Goal: Information Seeking & Learning: Learn about a topic

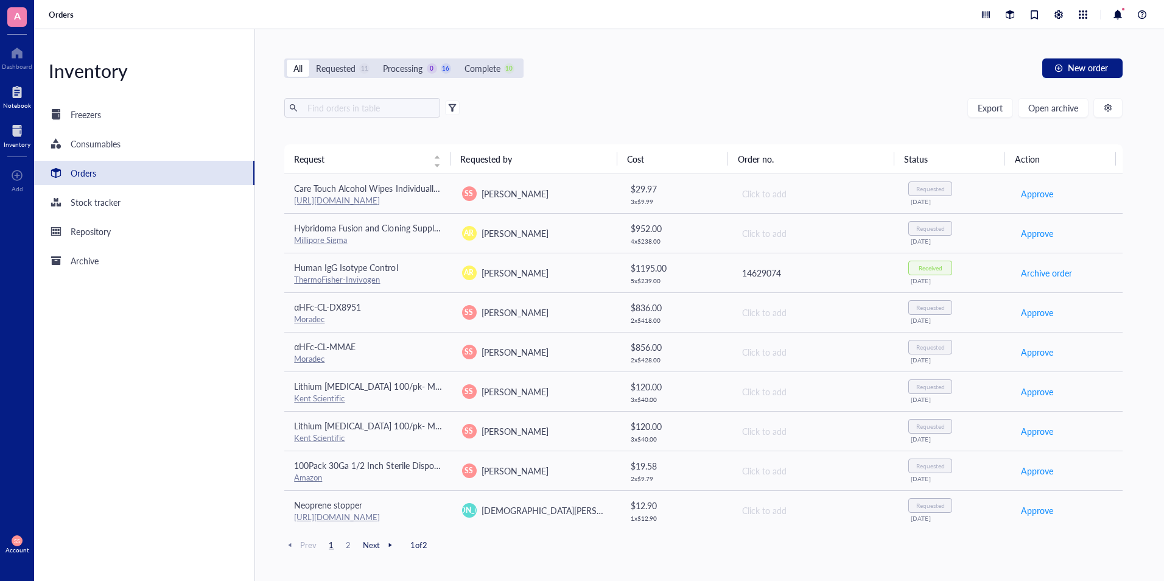
click at [12, 100] on div at bounding box center [17, 91] width 28 height 19
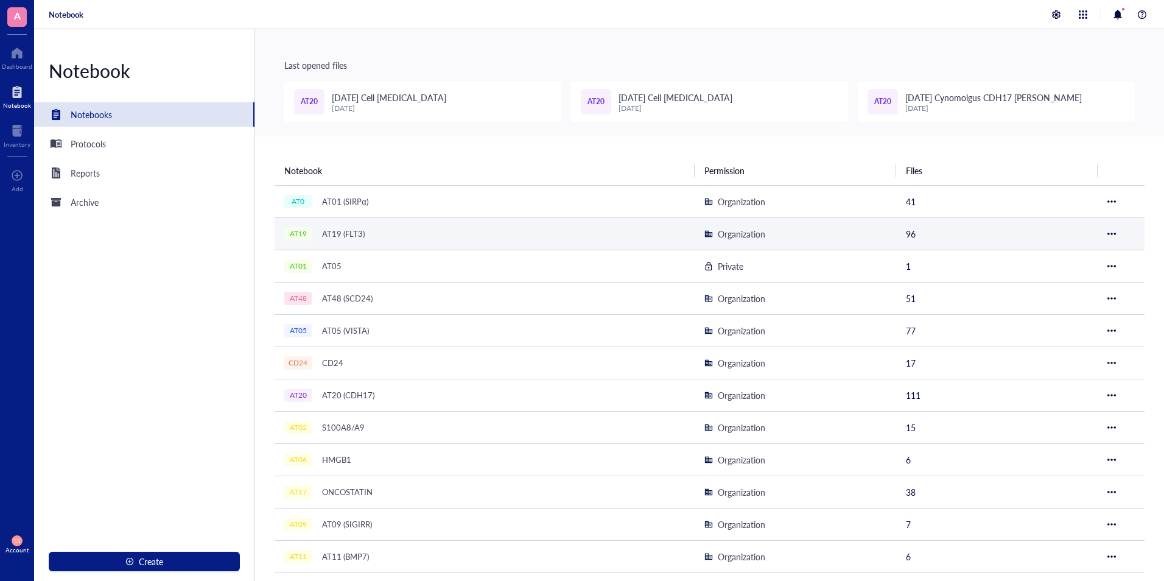
click at [366, 233] on div "AT19 (FLT3)" at bounding box center [344, 233] width 54 height 17
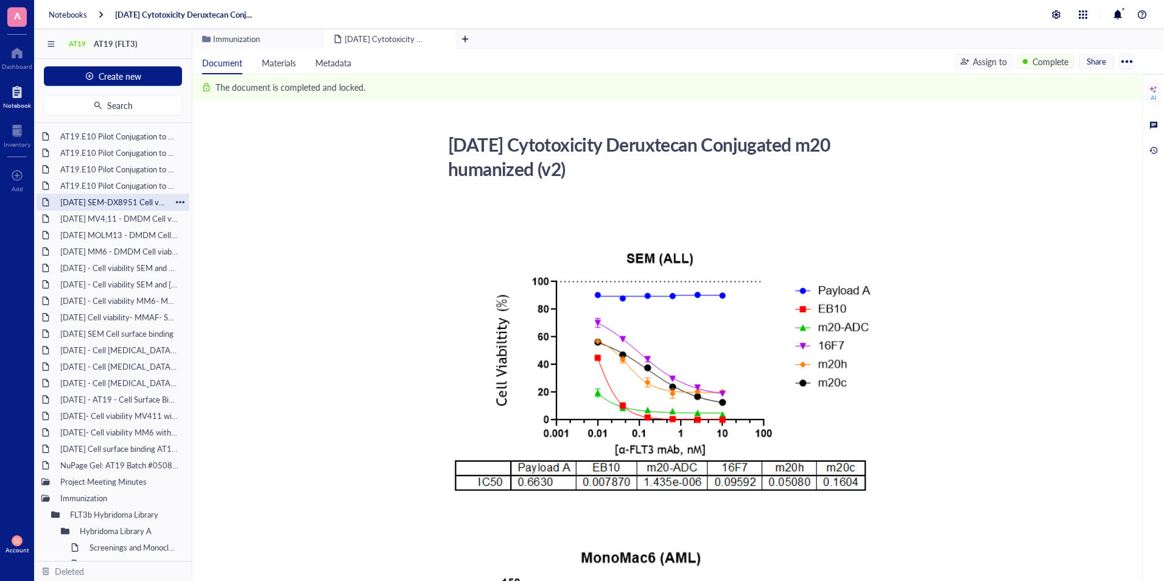
click at [119, 202] on div "[DATE] SEM-DX8951 Cell viability" at bounding box center [113, 202] width 116 height 17
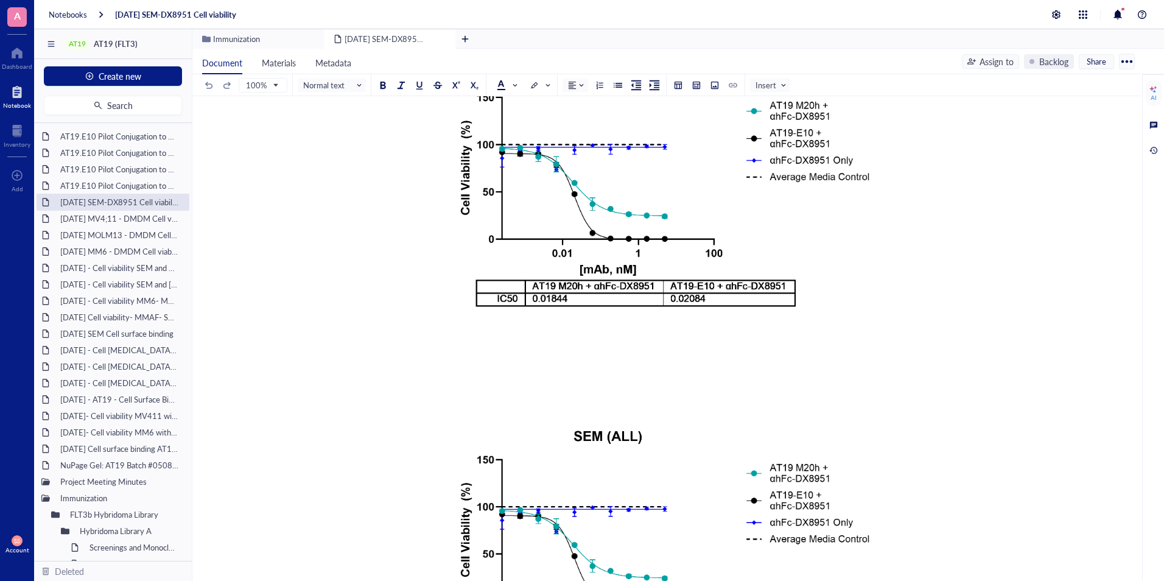
scroll to position [7034, 0]
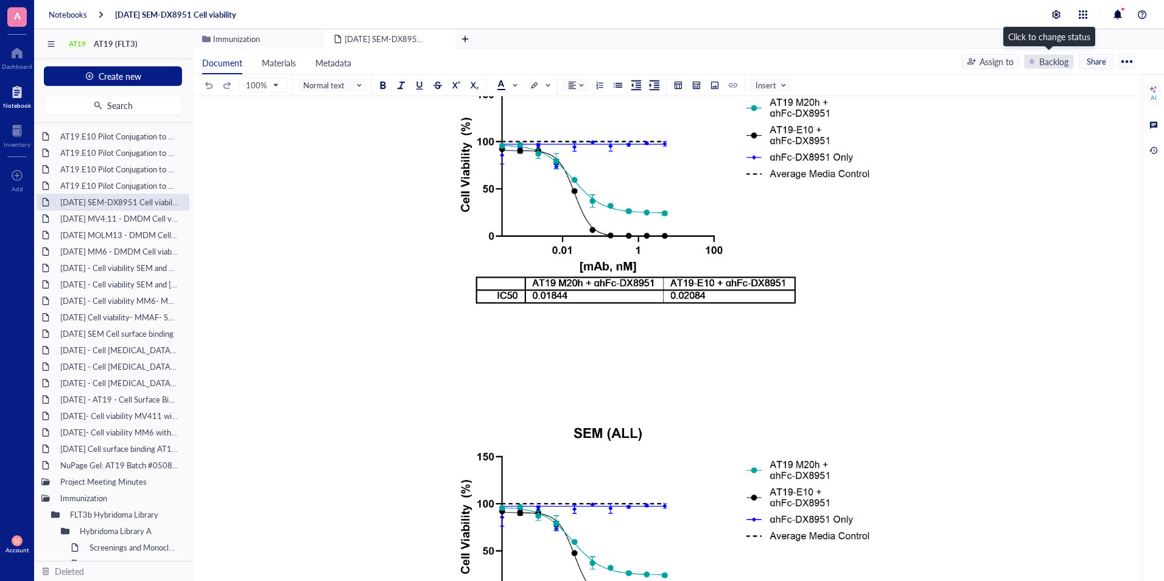
click at [1044, 57] on div "Backlog" at bounding box center [1054, 61] width 29 height 13
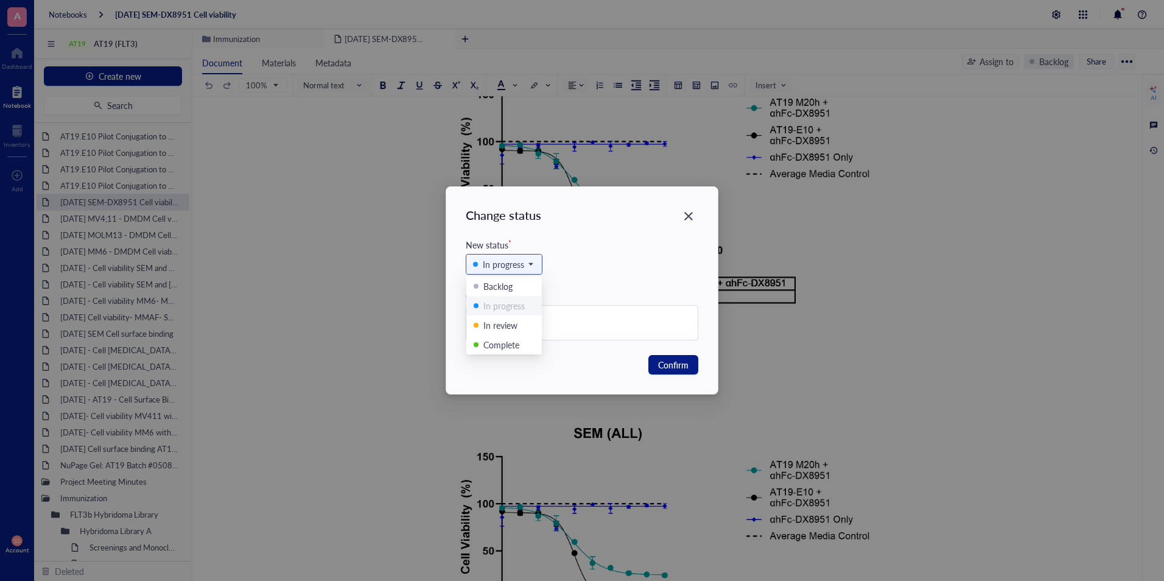
click at [533, 260] on span at bounding box center [504, 264] width 62 height 18
click at [687, 217] on icon "Close" at bounding box center [689, 216] width 9 height 9
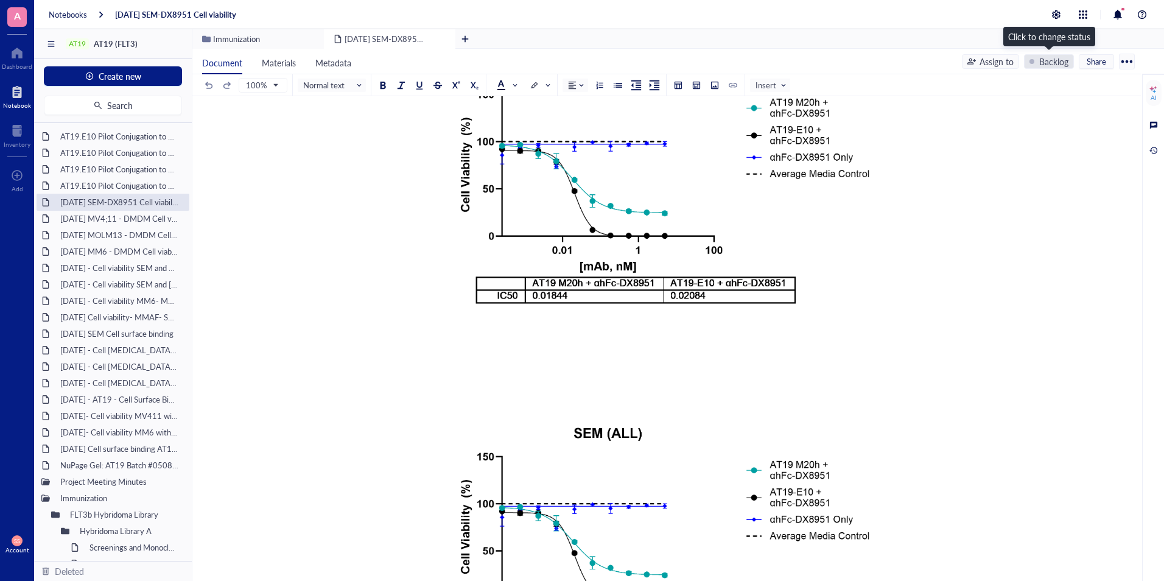
click at [1049, 68] on div "Backlog" at bounding box center [1049, 61] width 50 height 15
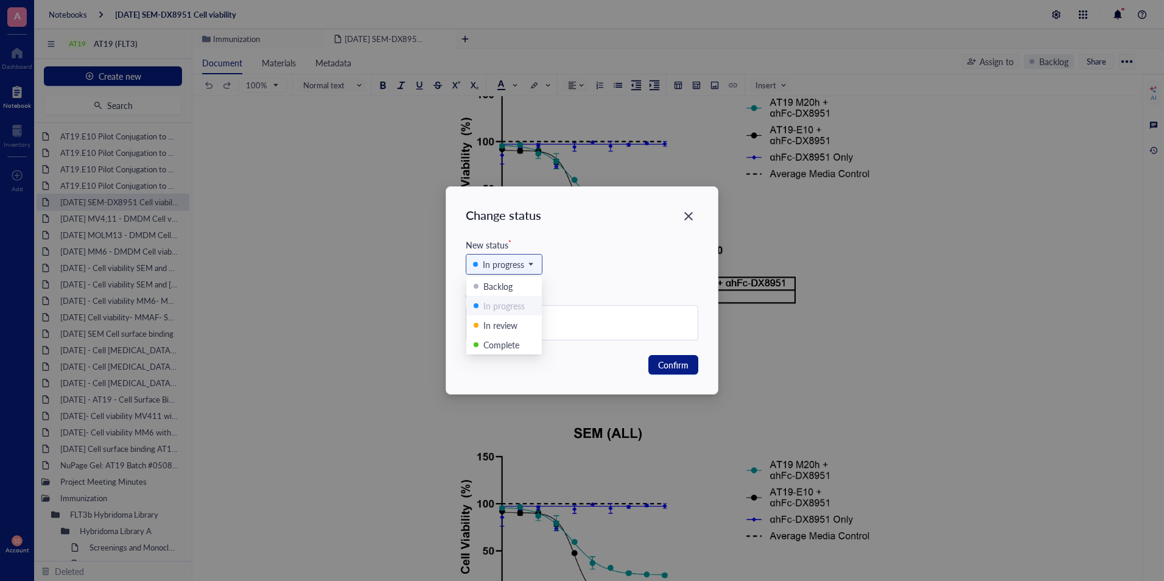
click at [527, 270] on span "In progress" at bounding box center [503, 264] width 60 height 13
click at [568, 275] on div "In progress Backlog In progress In review Complete" at bounding box center [582, 271] width 233 height 38
click at [674, 362] on span "Confirm" at bounding box center [673, 364] width 30 height 13
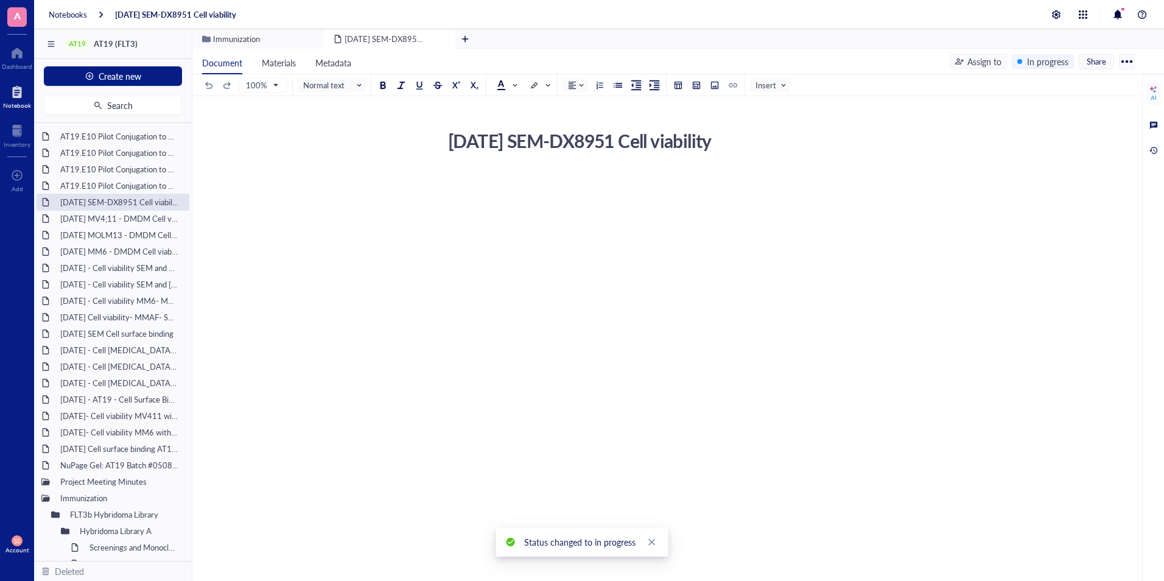
scroll to position [0, 0]
click at [1055, 66] on div "In progress" at bounding box center [1047, 61] width 41 height 13
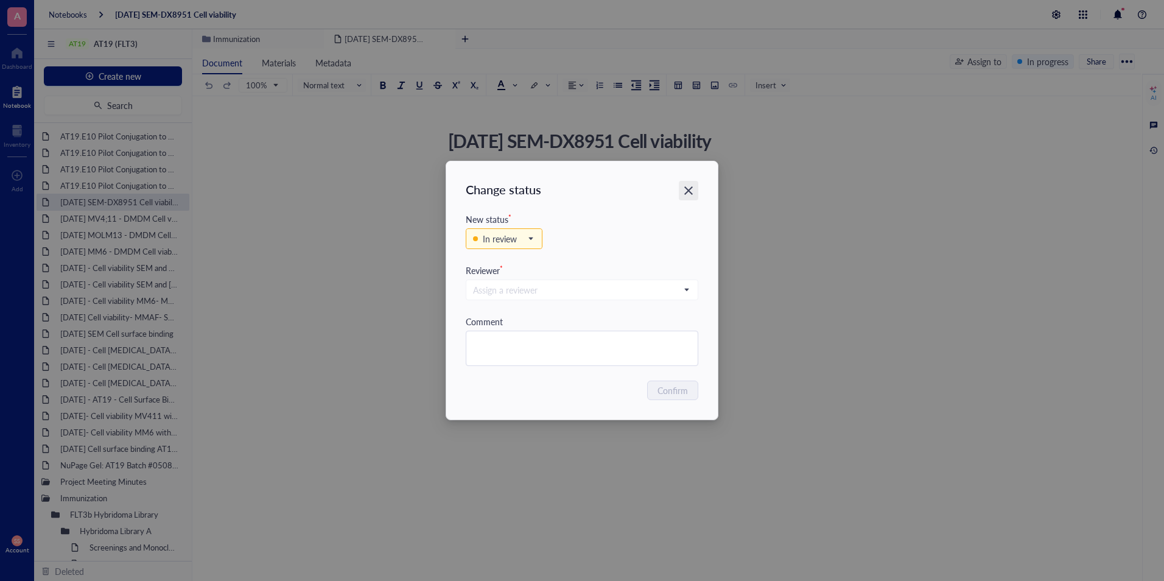
click at [688, 192] on icon "Close" at bounding box center [689, 190] width 9 height 9
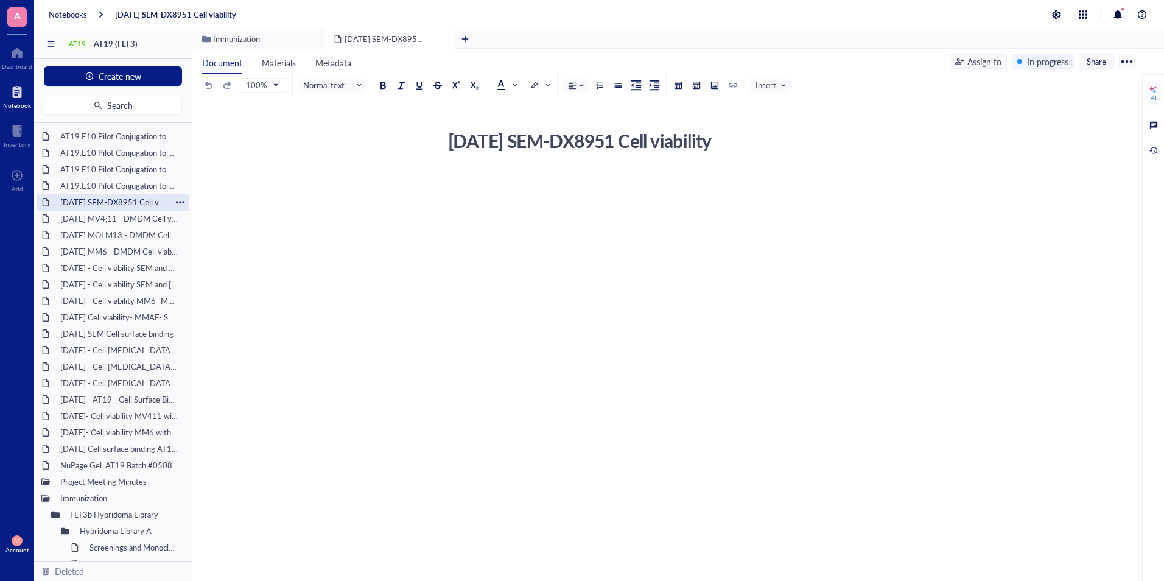
click at [94, 194] on div "[DATE] SEM-DX8951 Cell viability" at bounding box center [113, 202] width 116 height 17
click at [95, 191] on div "AT19.E10 Pilot Conjugation to VC-MMAE [DATE]" at bounding box center [113, 185] width 116 height 17
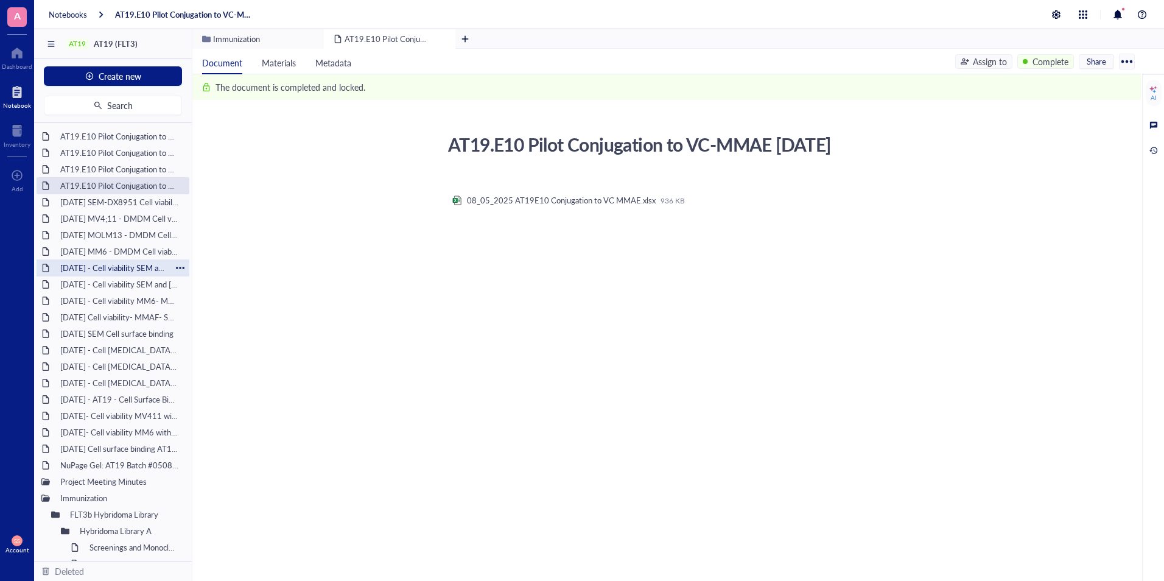
click at [79, 273] on div "[DATE] - Cell viability SEM and RS; 411- DMDM with Fc block (needs to be comple…" at bounding box center [113, 267] width 116 height 17
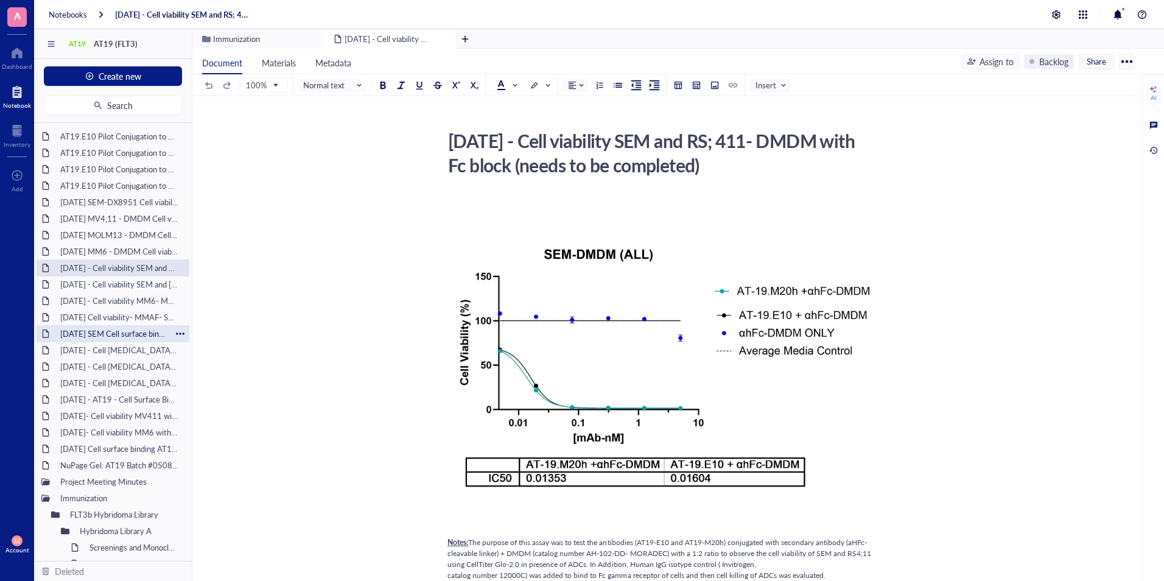
click at [117, 335] on div "[DATE] SEM Cell surface binding" at bounding box center [113, 333] width 116 height 17
